Goal: Ask a question

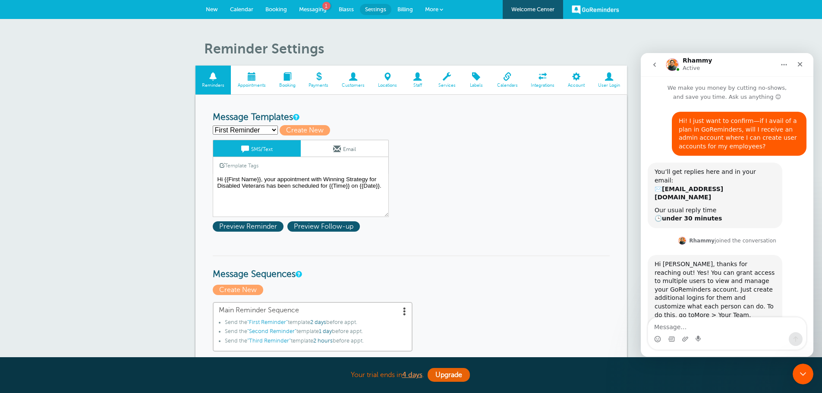
scroll to position [684, 0]
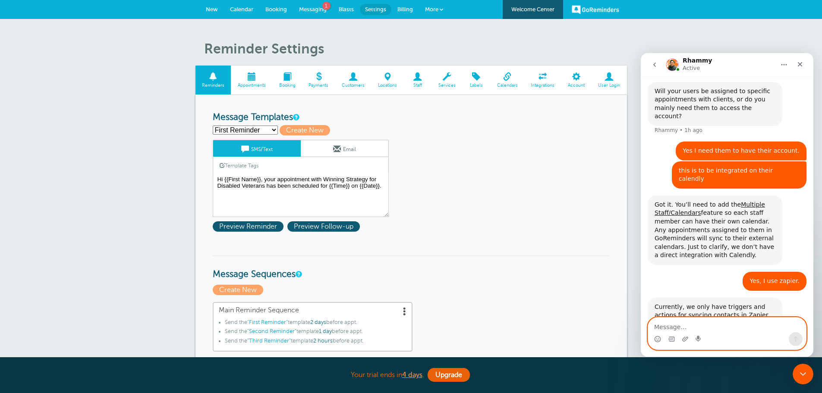
click at [737, 328] on textarea "Message…" at bounding box center [727, 325] width 158 height 15
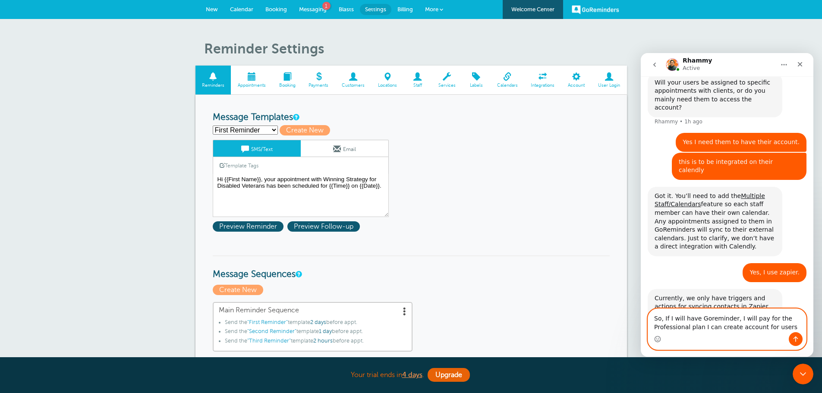
click at [701, 327] on textarea "So, If I will have Goreminder, I will pay for the Professional plan I can creat…" at bounding box center [727, 320] width 158 height 23
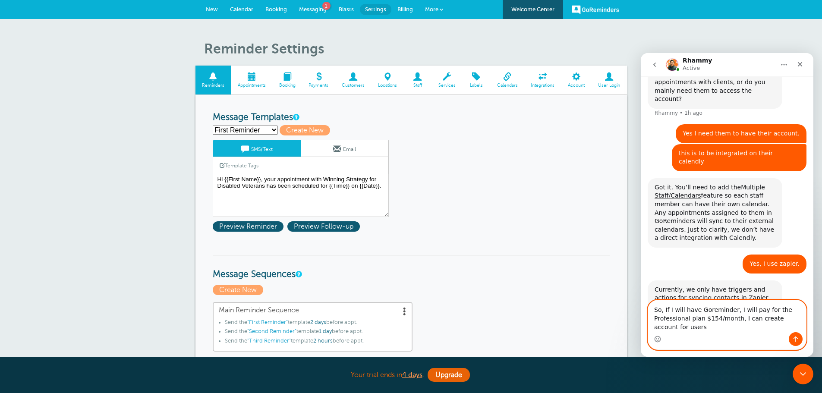
click at [712, 331] on textarea "So, If I will have Goreminder, I will pay for the Professional plan $154/month,…" at bounding box center [727, 316] width 158 height 32
click at [663, 309] on textarea "So, If I will have Goreminder, I will pay for the Professional plan $154/month,…" at bounding box center [727, 312] width 158 height 41
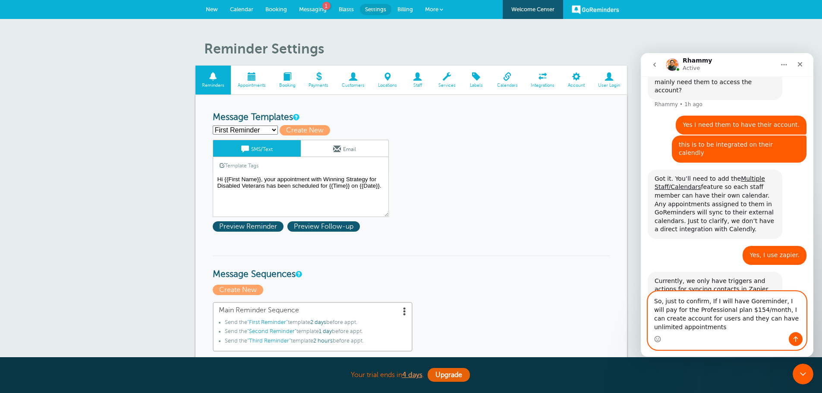
click at [662, 303] on textarea "So, just to confirm, If I will have Goreminder, I will pay for the Professional…" at bounding box center [727, 312] width 158 height 41
drag, startPoint x: 666, startPoint y: 302, endPoint x: 1241, endPoint y: 347, distance: 577.1
click at [641, 304] on html "Rhammy Active We make you money by cutting no-shows, and save you time. Ask us …" at bounding box center [727, 205] width 173 height 304
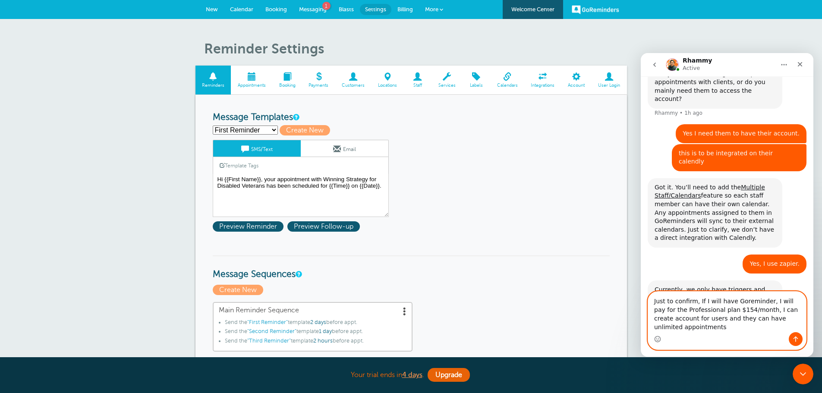
click at [730, 310] on textarea "Just to confirm, If I will have Goreminder, I will pay for the Professional pla…" at bounding box center [727, 312] width 158 height 41
click at [753, 310] on textarea "Just to confirm, If I will have Goreminder, I will pay for the Professional pla…" at bounding box center [727, 312] width 158 height 41
click at [789, 312] on textarea "Just to confirm, If I will have Goreminder, I will pay for the Professional pla…" at bounding box center [727, 312] width 158 height 41
click at [664, 320] on textarea "Just to confirm, If I will have Goreminder, I will pay for the Professional pla…" at bounding box center [727, 312] width 158 height 41
click at [754, 320] on textarea "Just to confirm, If I will have Goreminder, I will pay for the Professional pla…" at bounding box center [727, 312] width 158 height 41
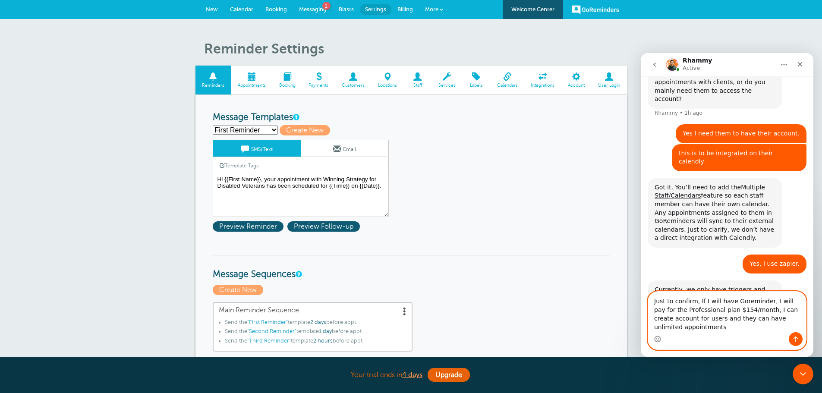
click at [748, 319] on textarea "Just to confirm, If I will have Goreminder, I will pay for the Professional pla…" at bounding box center [727, 312] width 158 height 41
click at [745, 319] on textarea "Just to confirm, If I will have Goreminder, I will pay for the Professional pla…" at bounding box center [727, 312] width 158 height 41
drag, startPoint x: 673, startPoint y: 328, endPoint x: 797, endPoint y: 327, distance: 124.8
click at [797, 327] on textarea "Just to confirm, If I will have Goreminder, I will pay for the Professional pla…" at bounding box center [727, 312] width 158 height 41
click at [800, 326] on textarea "Just to confirm, If I will have Goreminder, I will pay for the Professional pla…" at bounding box center [727, 312] width 158 height 41
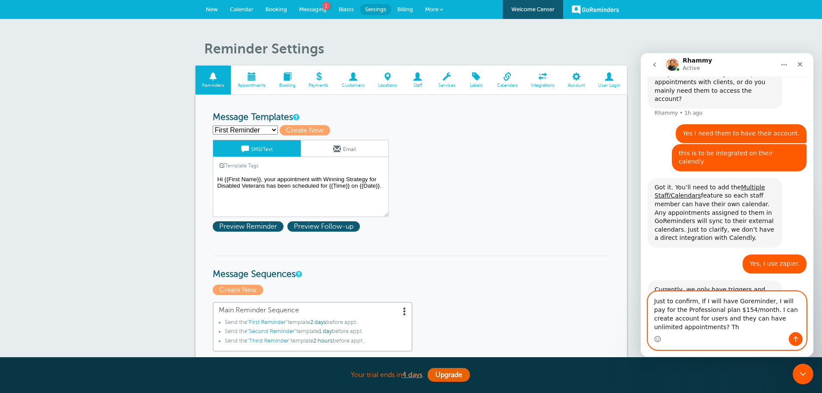
scroll to position [710, 0]
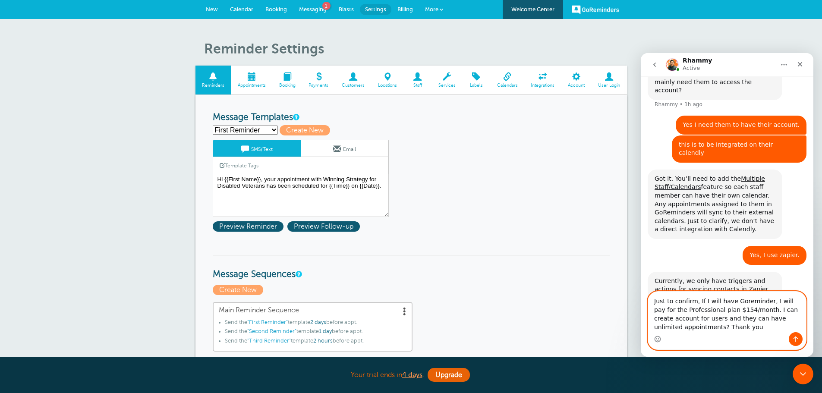
type textarea "Just to confirm, If I will have Goreminder, I will pay for the Professional pla…"
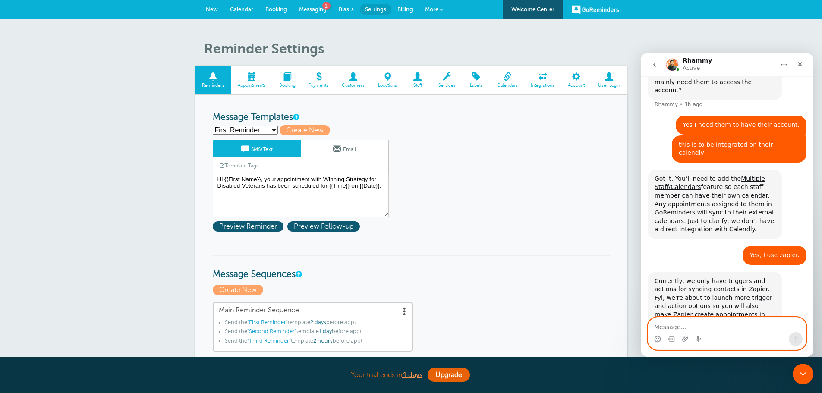
scroll to position [743, 0]
